Goal: Transaction & Acquisition: Download file/media

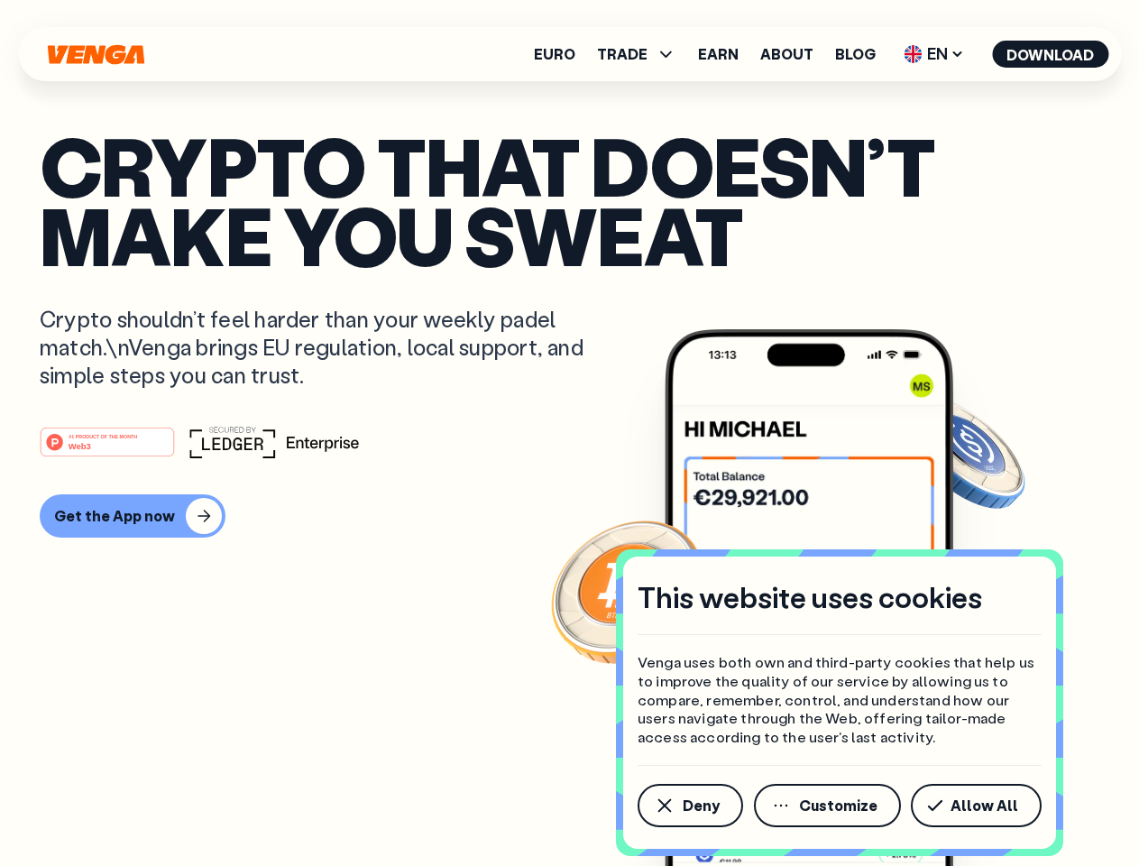
click at [569, 433] on div "#1 PRODUCT OF THE MONTH Web3" at bounding box center [570, 442] width 1060 height 32
click at [689, 805] on span "Deny" at bounding box center [701, 805] width 37 height 14
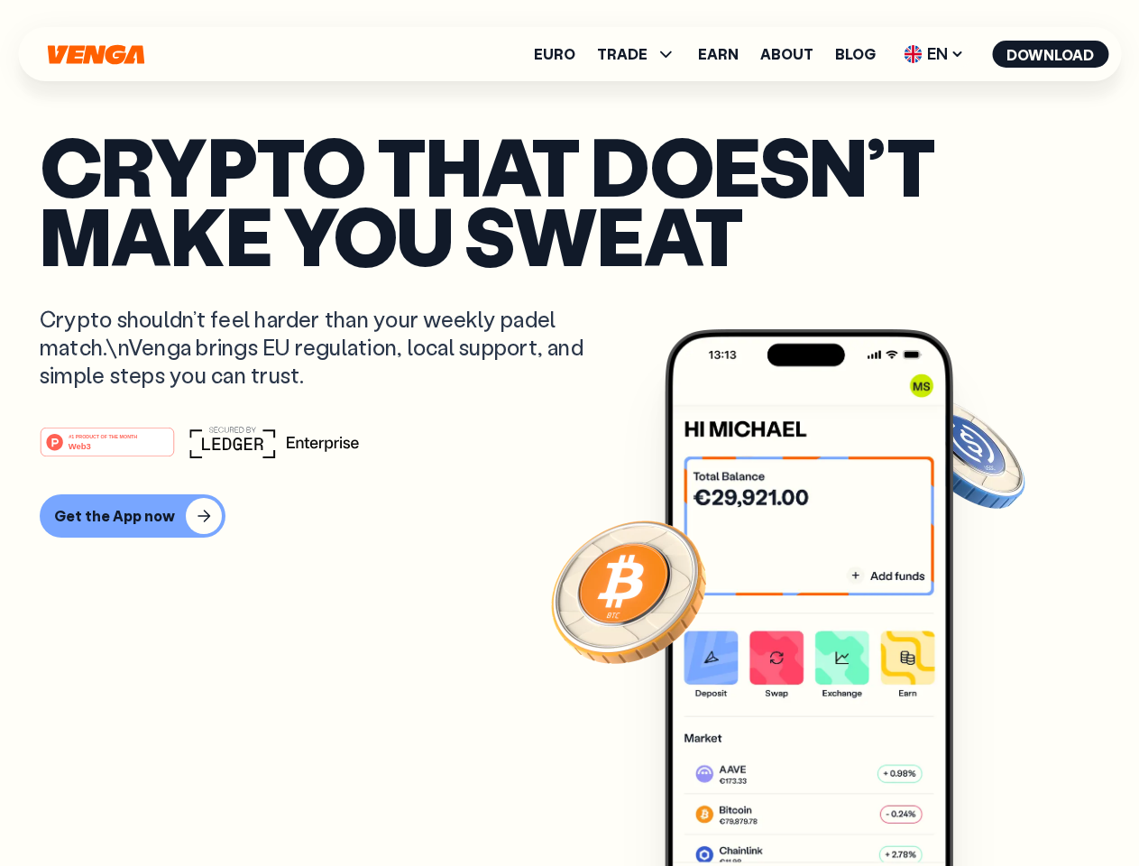
click at [829, 805] on img at bounding box center [809, 631] width 289 height 604
click at [979, 805] on article "Crypto that doesn’t make you sweat Crypto shouldn’t feel harder than your weekl…" at bounding box center [570, 469] width 1060 height 676
click at [642, 54] on span "TRADE" at bounding box center [622, 54] width 51 height 14
click at [934, 54] on span "EN" at bounding box center [933, 54] width 73 height 29
click at [1051, 54] on button "Download" at bounding box center [1050, 54] width 116 height 27
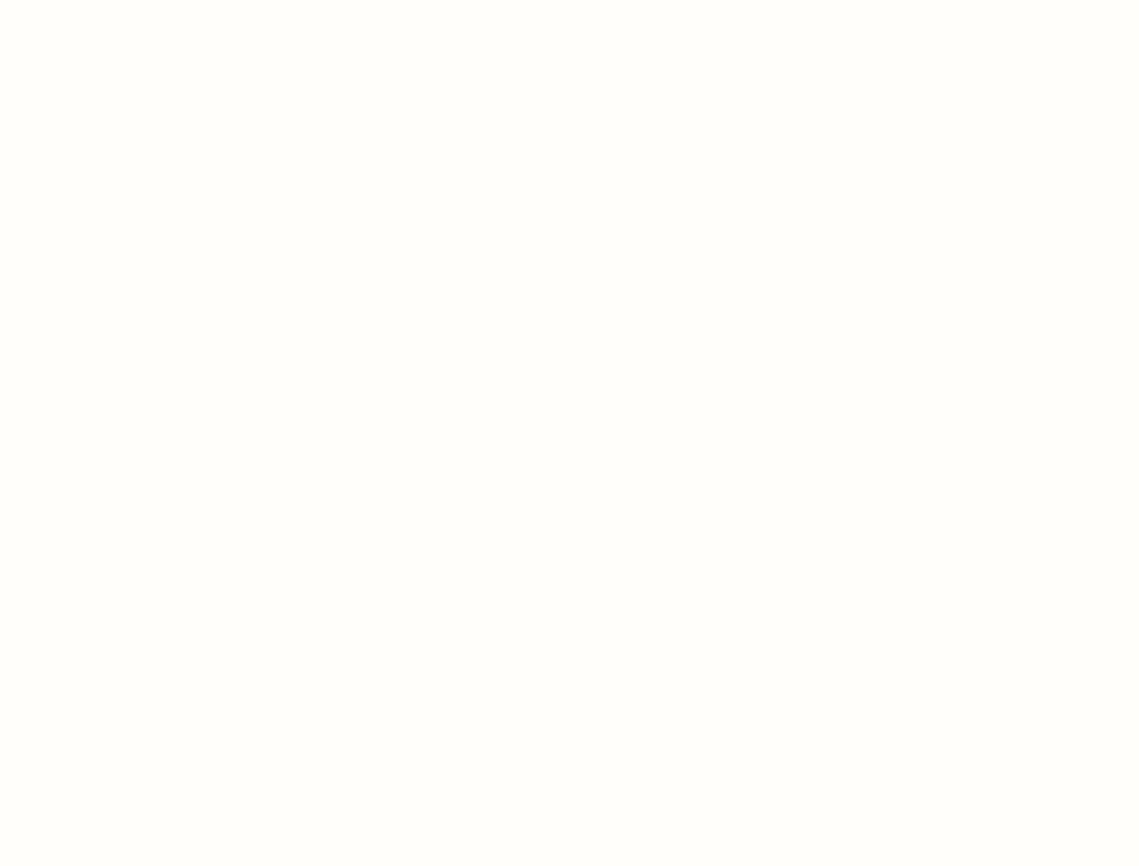
click at [130, 0] on html "This website uses cookies Venga uses both own and third-party cookies that help…" at bounding box center [569, 0] width 1139 height 0
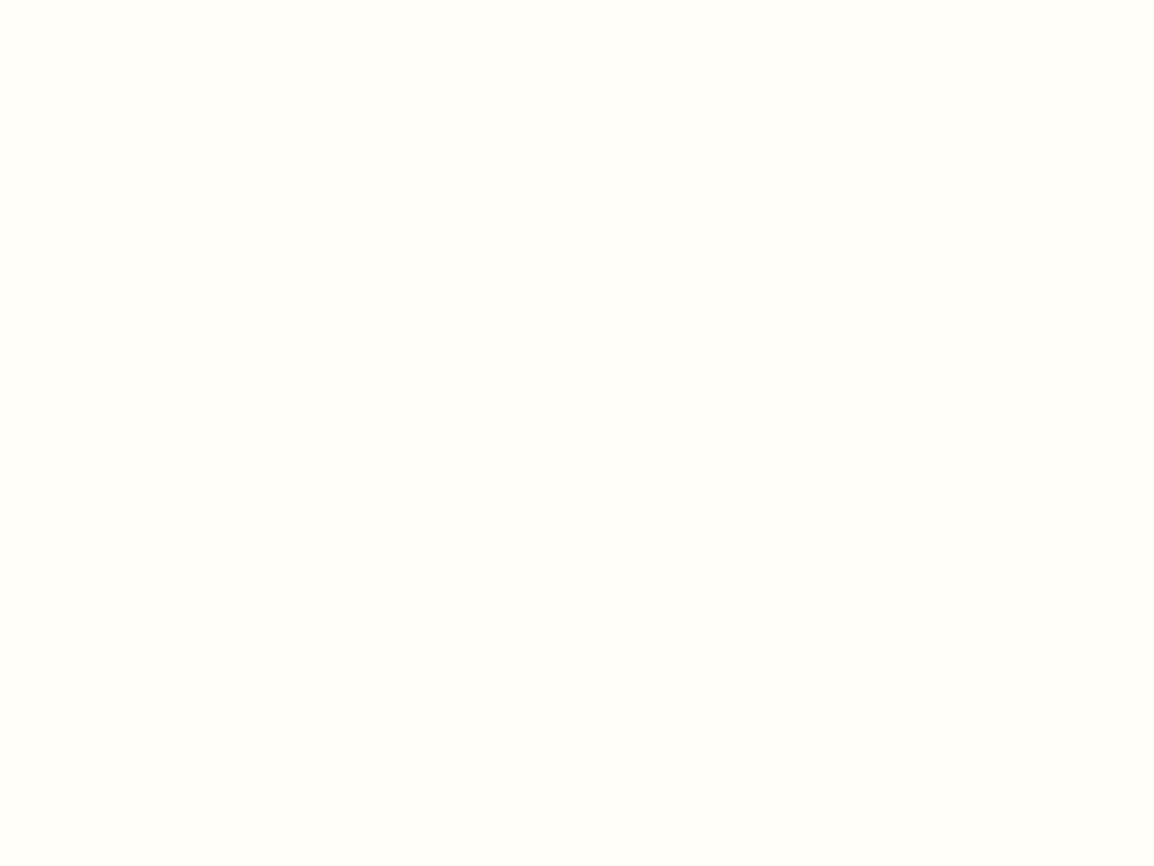
click at [110, 0] on html "This website uses cookies Venga uses both own and third-party cookies that help…" at bounding box center [577, 0] width 1154 height 0
